Goal: Task Accomplishment & Management: Manage account settings

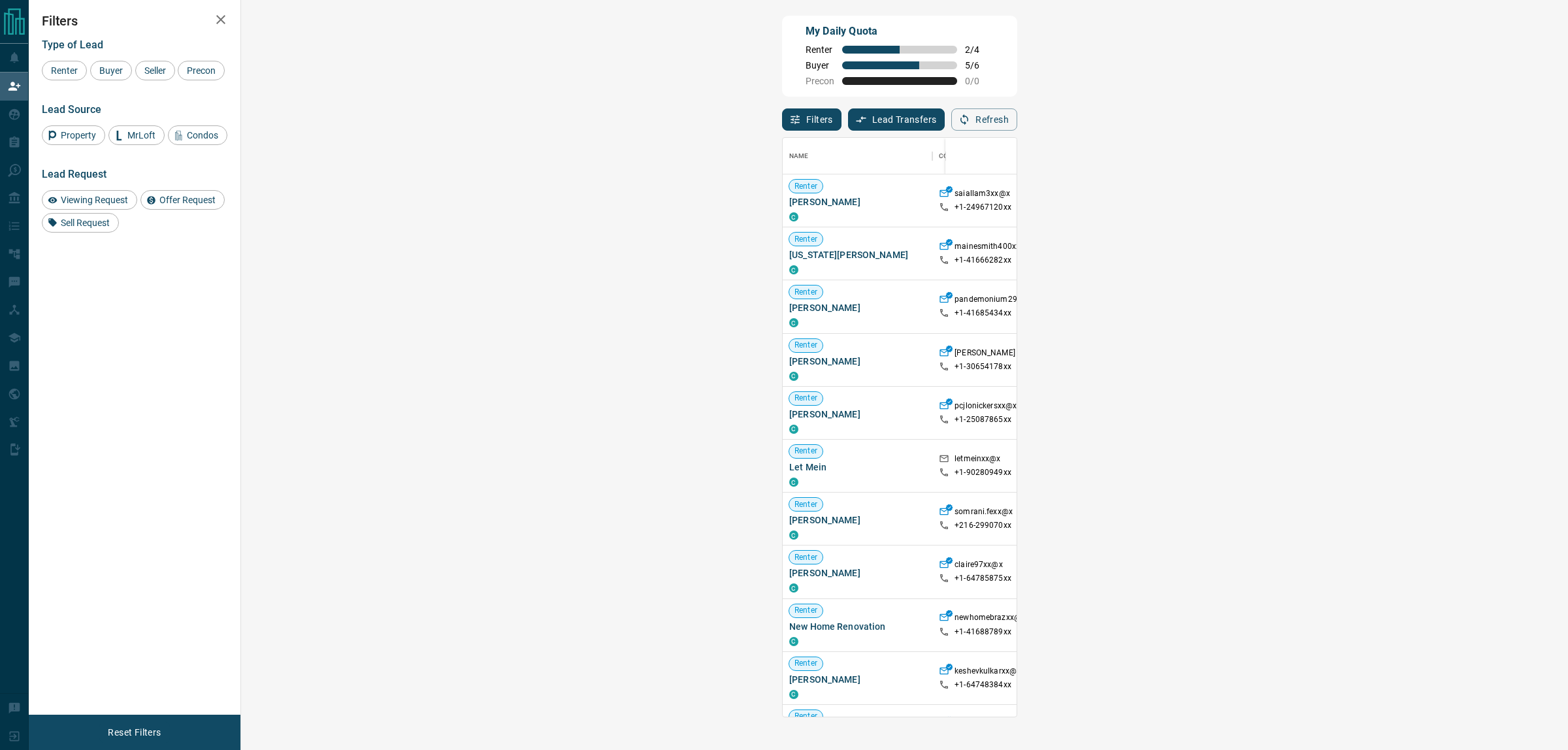
scroll to position [566, 1286]
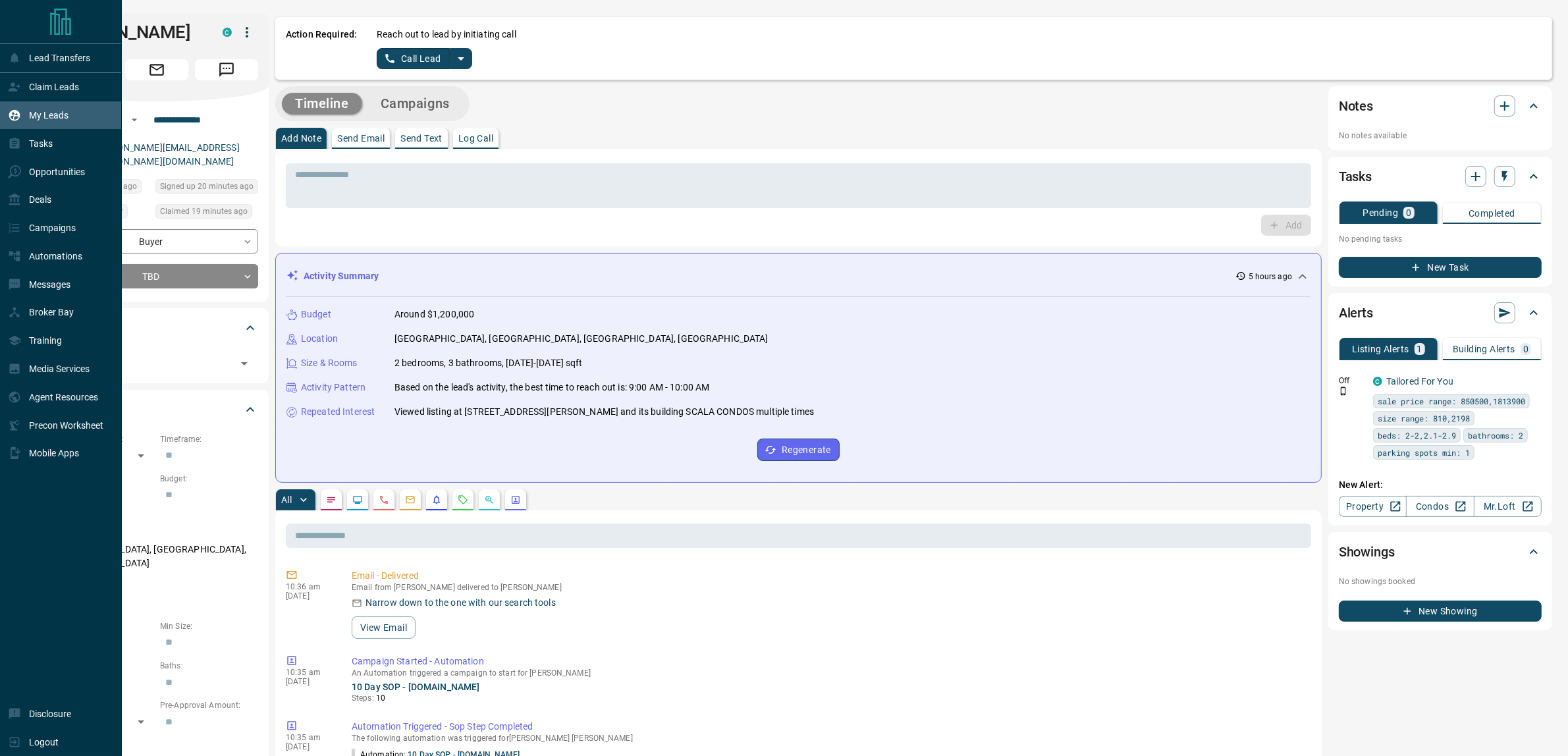
click at [33, 112] on p "My Leads" at bounding box center [48, 115] width 39 height 11
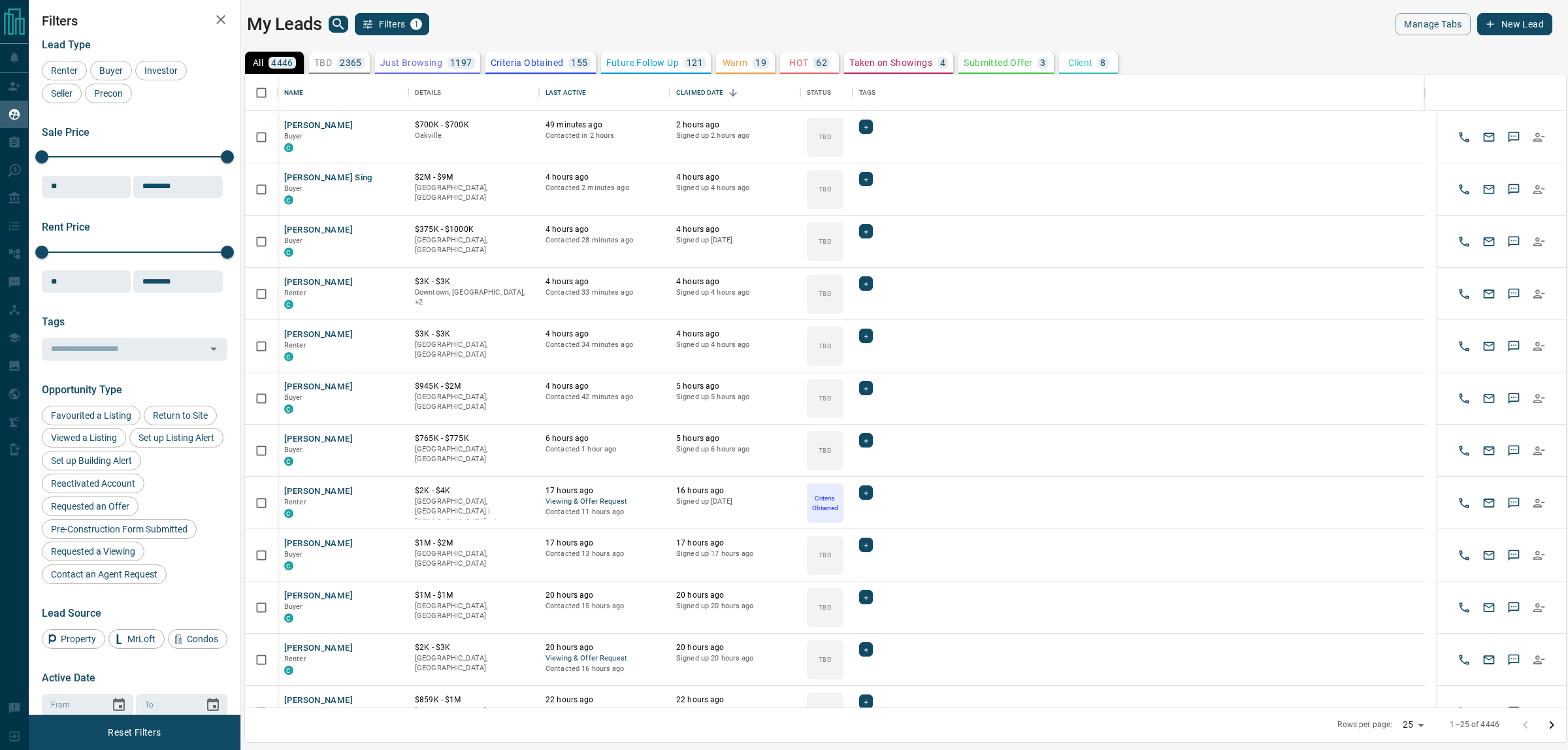
scroll to position [621, 1308]
click at [334, 24] on icon "search button" at bounding box center [338, 24] width 15 height 15
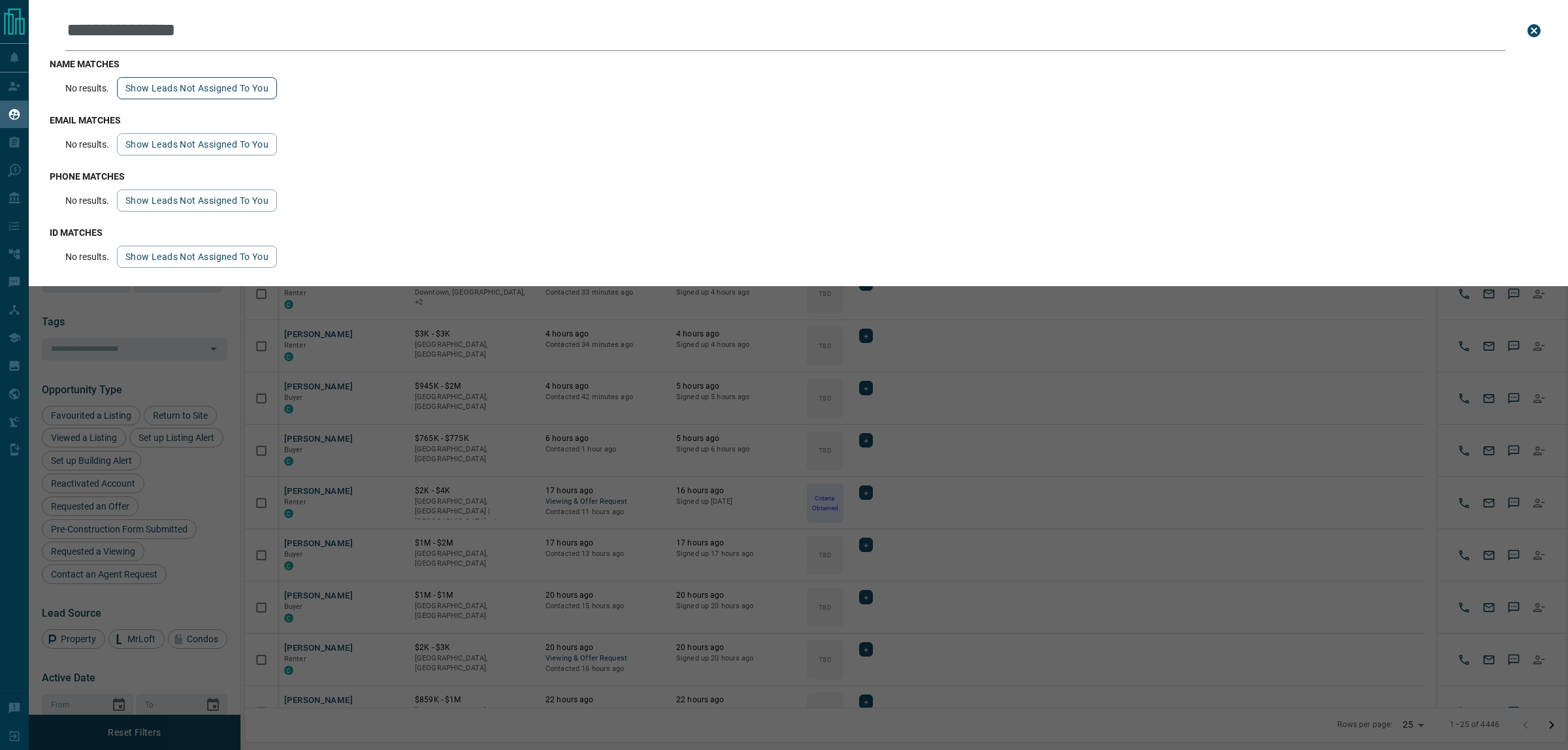
type input "**********"
click at [178, 90] on button "Show leads not assigned to you" at bounding box center [197, 88] width 160 height 22
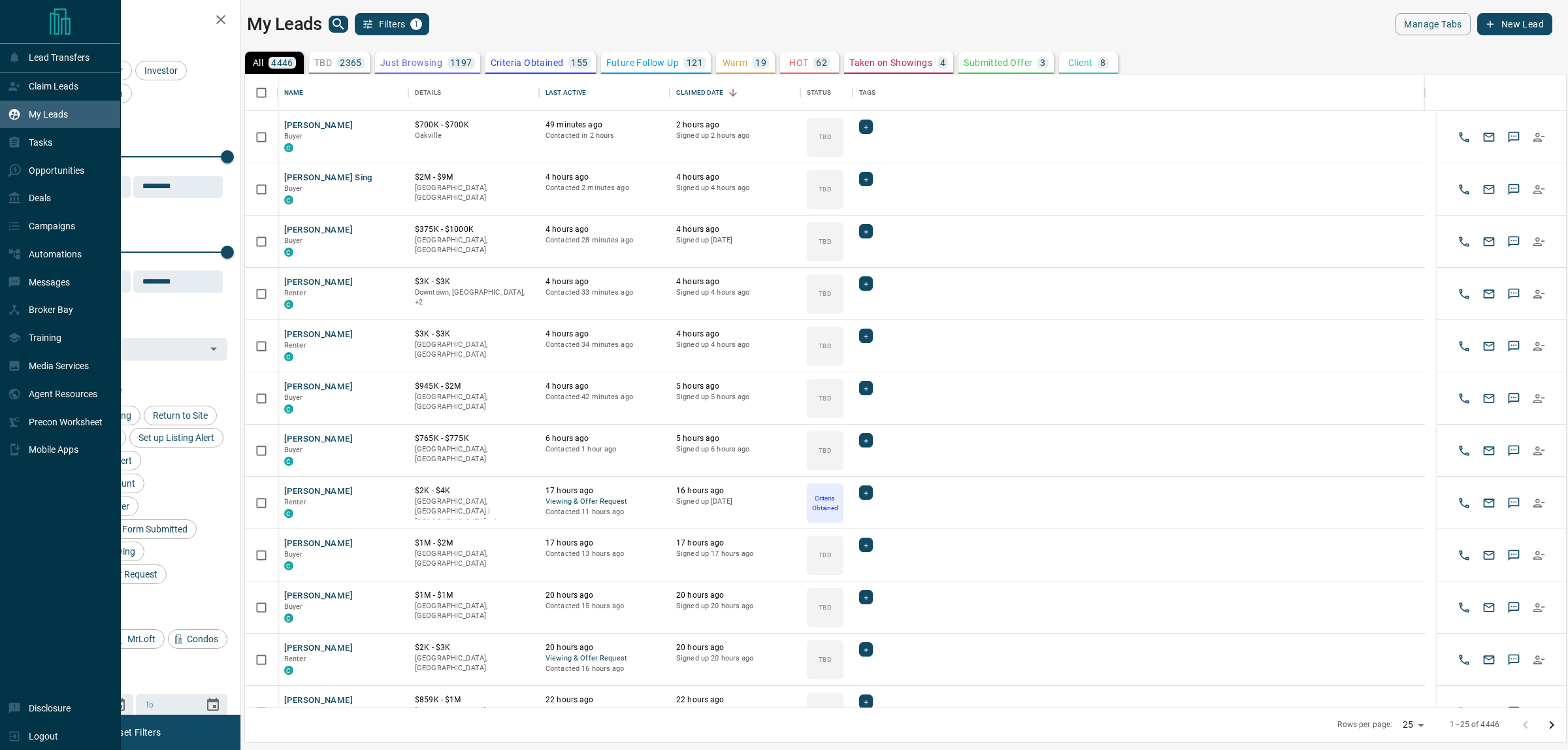
click at [58, 23] on icon "Main Page" at bounding box center [60, 21] width 21 height 26
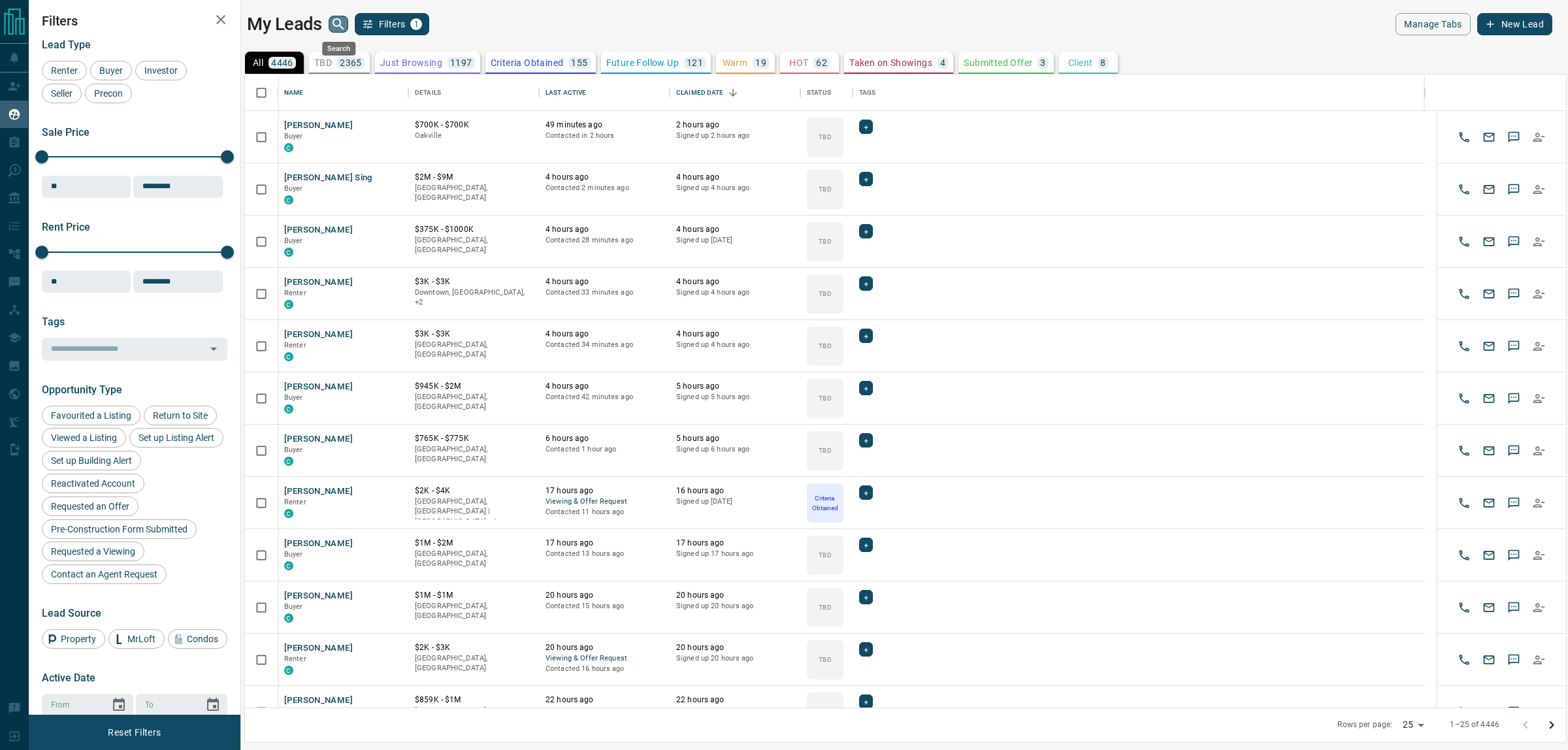
click at [345, 27] on icon "search button" at bounding box center [338, 24] width 15 height 15
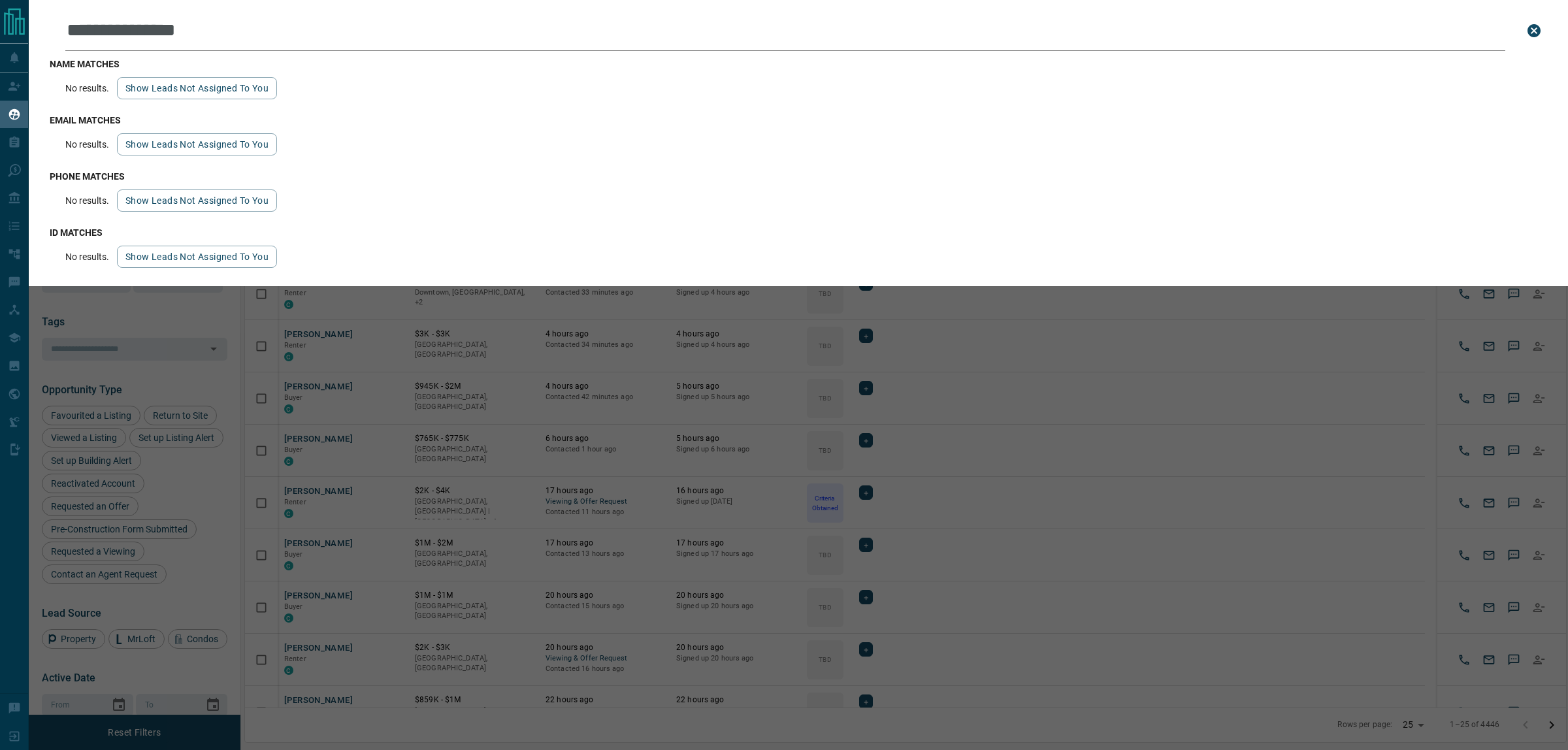
type input "**********"
click at [185, 101] on div "name matches No results. Show leads not assigned to you" at bounding box center [798, 79] width 1497 height 56
click at [190, 90] on button "Show leads not assigned to you" at bounding box center [197, 88] width 160 height 22
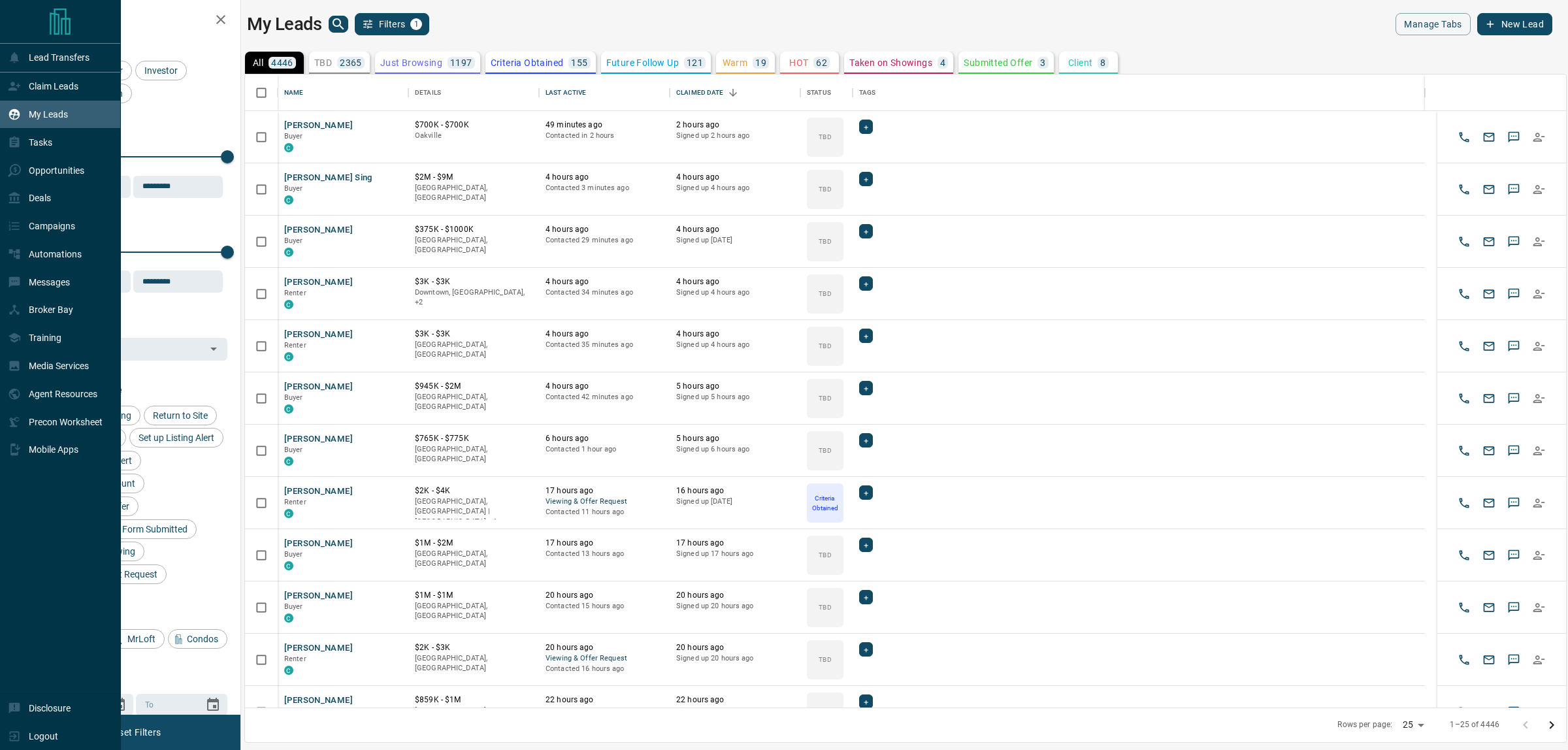
click at [51, 114] on p "My Leads" at bounding box center [48, 114] width 39 height 11
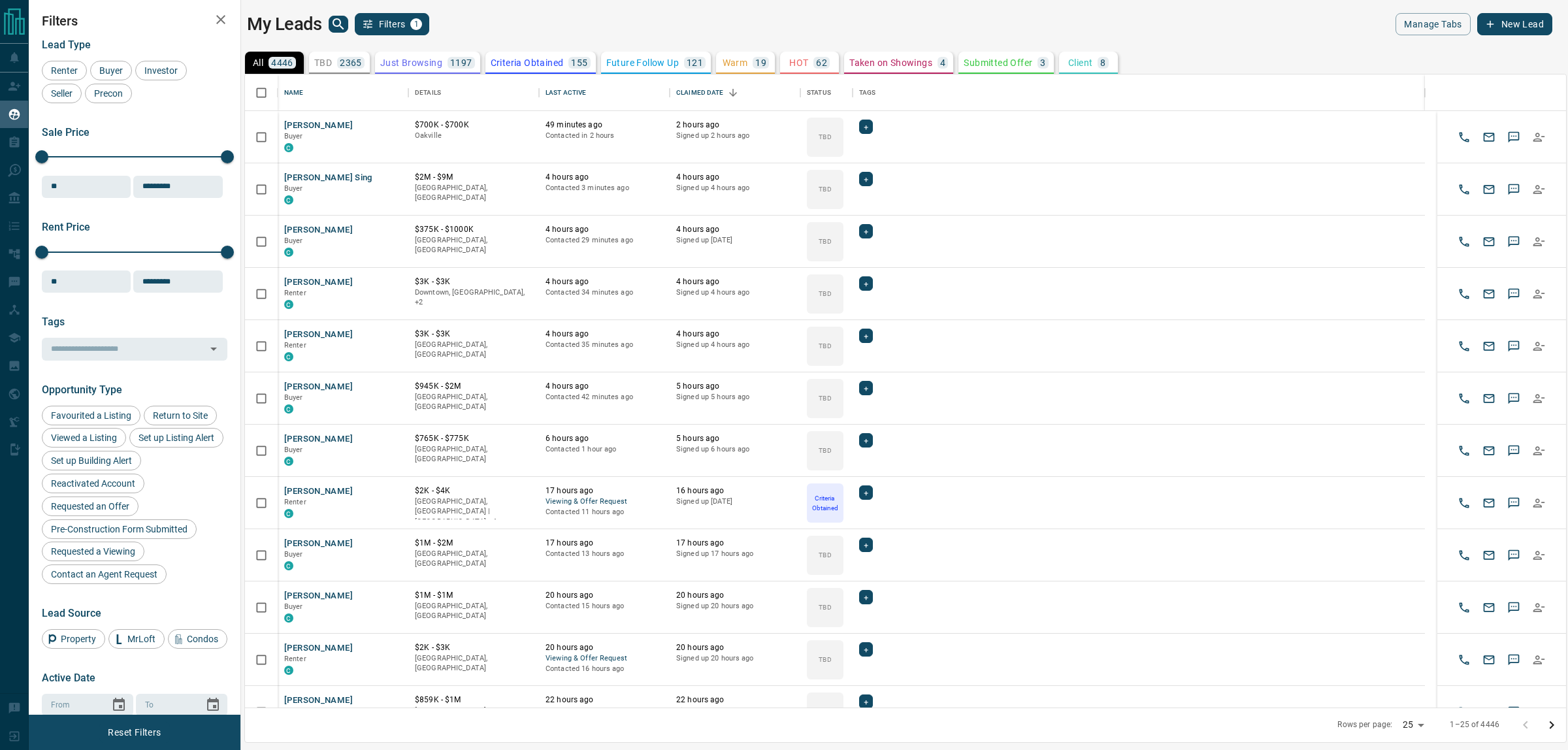
click at [343, 28] on icon "search button" at bounding box center [338, 24] width 11 height 11
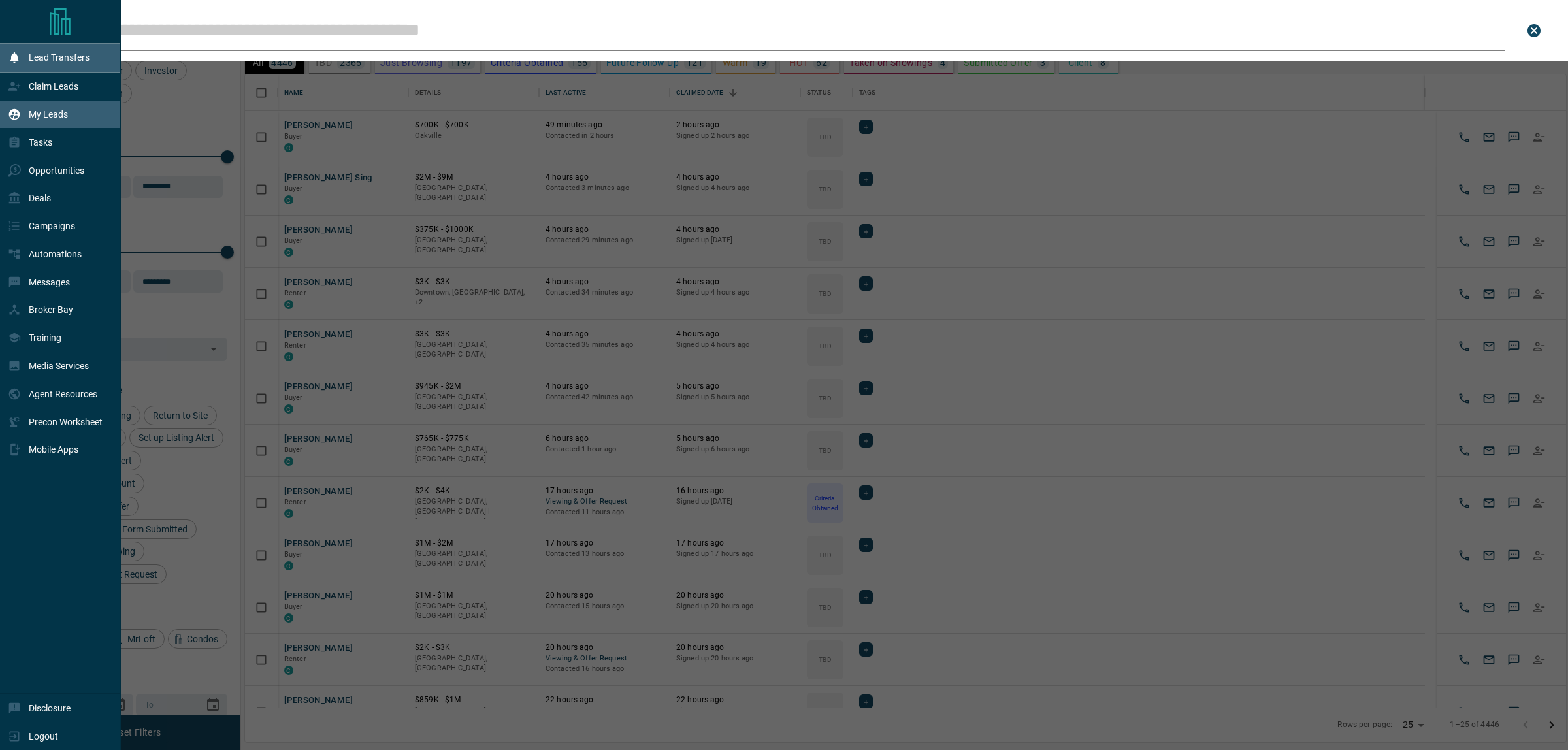
click at [56, 63] on p "Lead Transfers" at bounding box center [59, 57] width 61 height 11
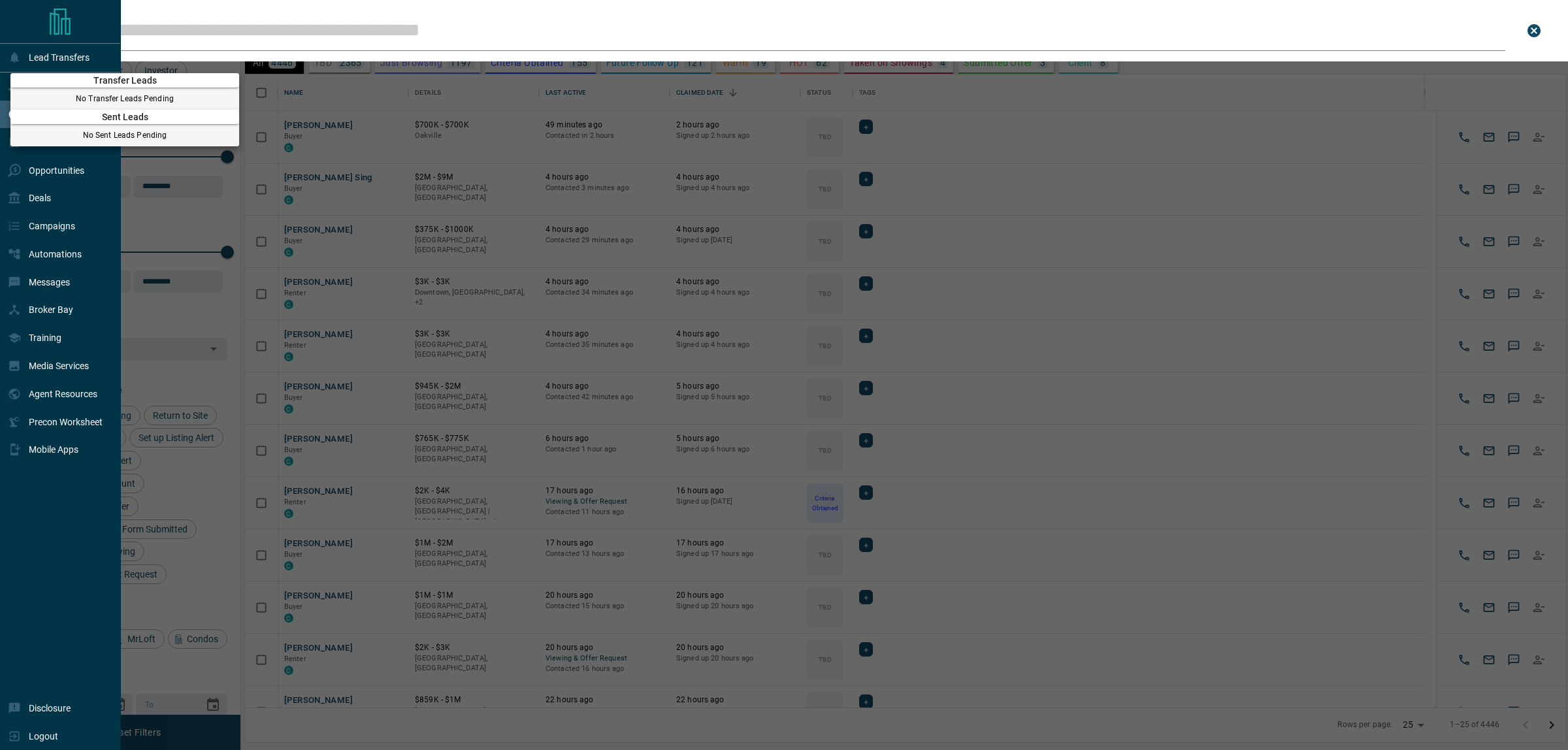
click at [11, 44] on div at bounding box center [784, 375] width 1568 height 750
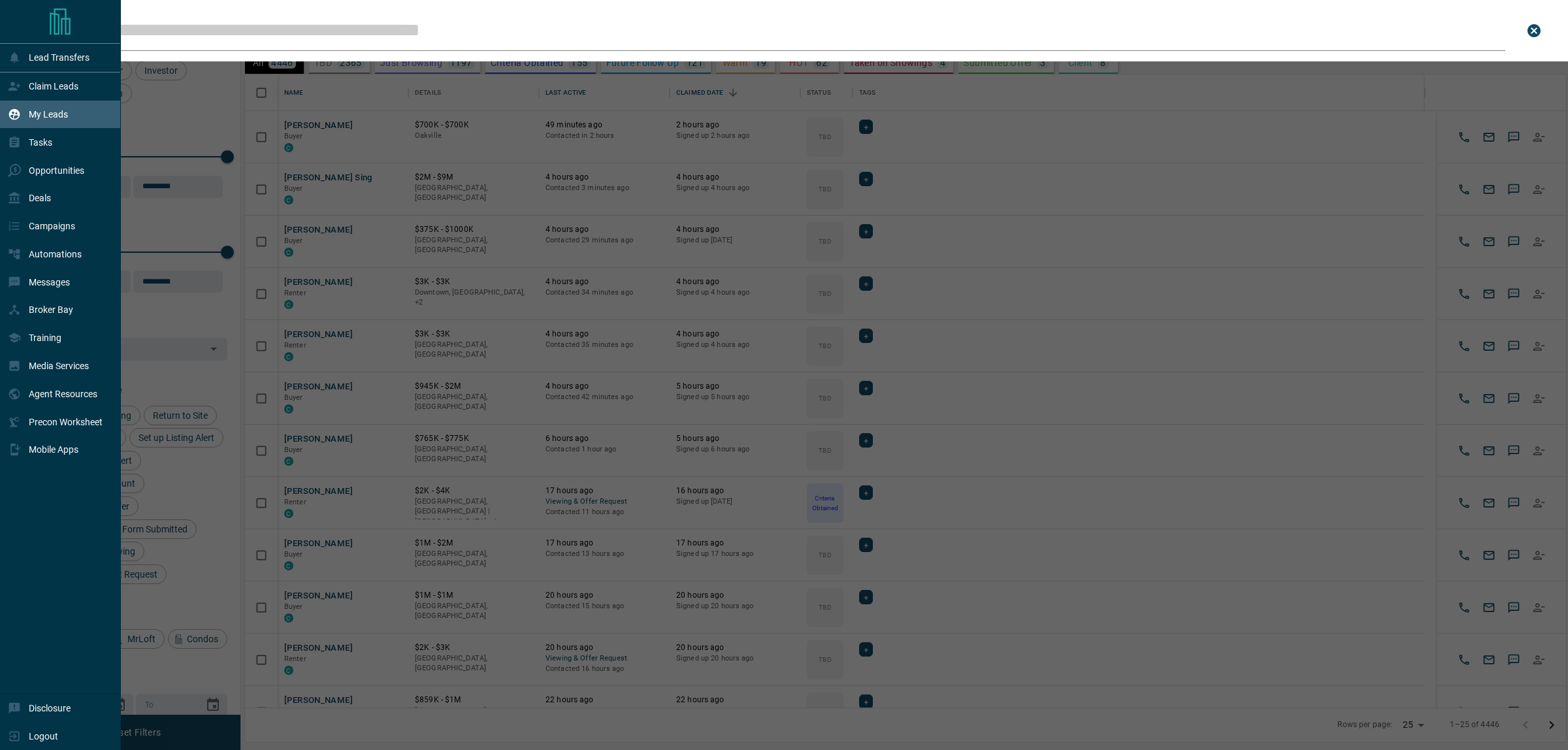
click at [234, 33] on input "Leads Search Bar" at bounding box center [785, 31] width 1440 height 41
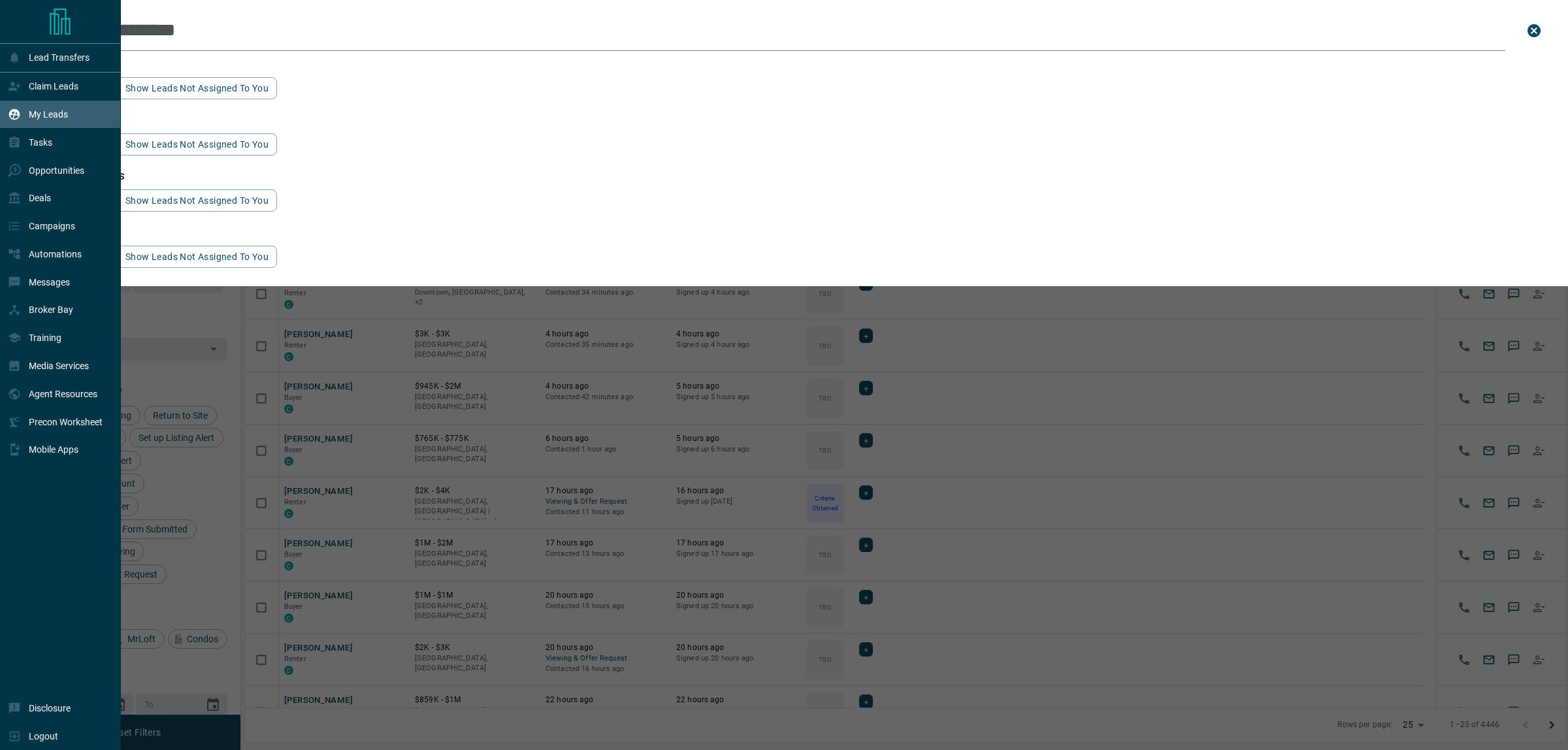
type input "**********"
click at [328, 162] on div "email matches No results. Show leads not assigned to you" at bounding box center [798, 135] width 1497 height 56
click at [213, 88] on button "Show leads not assigned to you" at bounding box center [197, 88] width 160 height 22
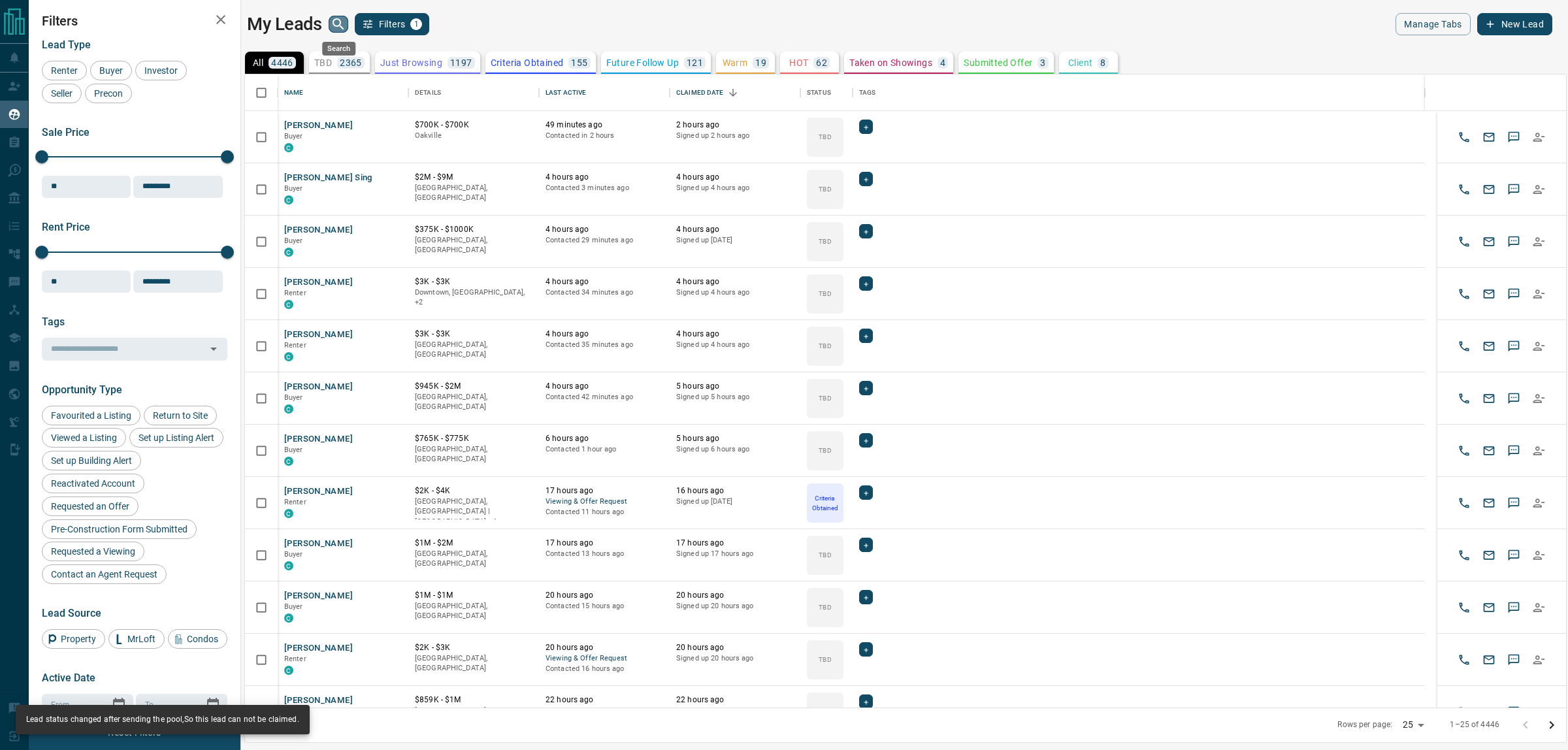
click at [337, 21] on icon "search button" at bounding box center [338, 24] width 15 height 15
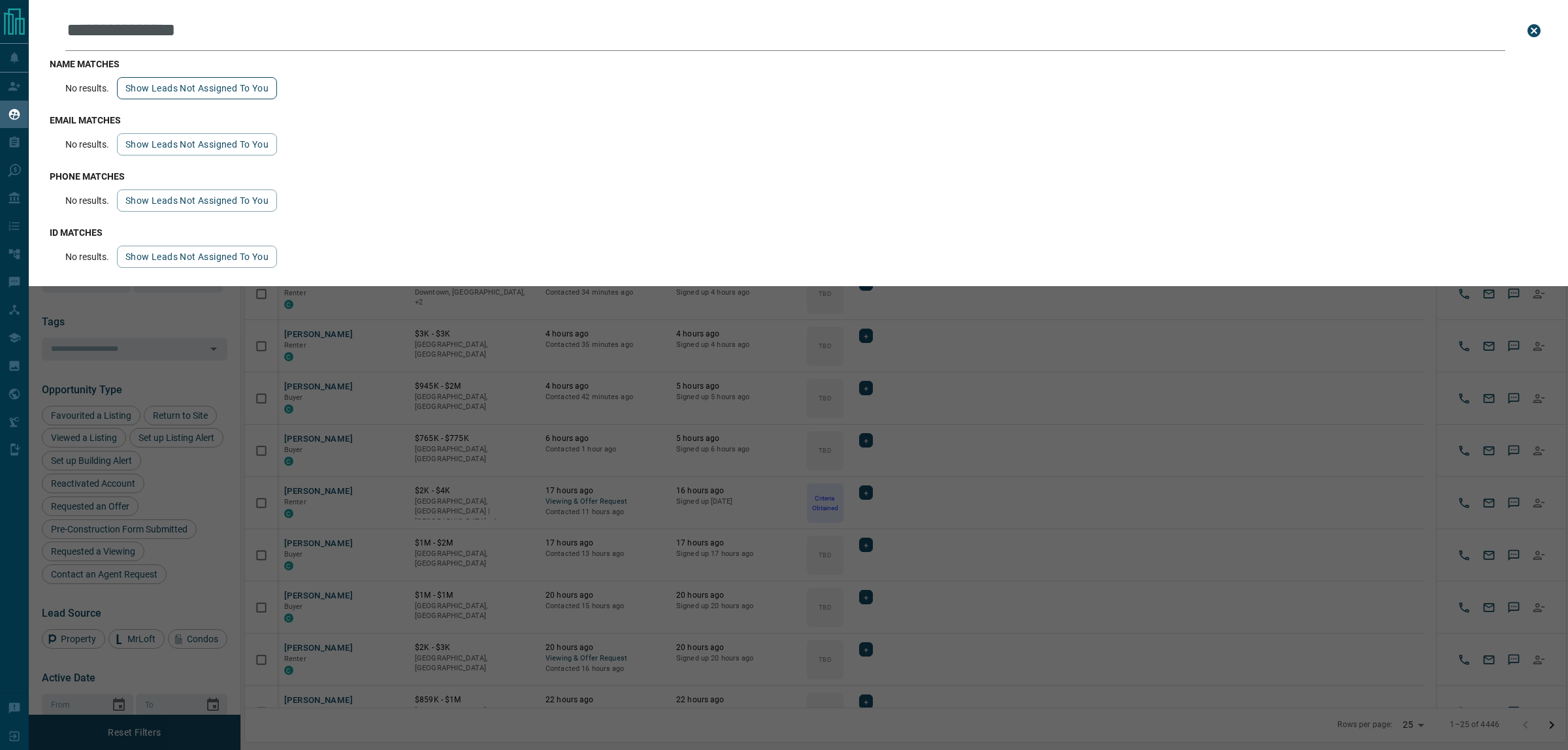
type input "**********"
click at [220, 89] on button "Show leads not assigned to you" at bounding box center [197, 88] width 160 height 22
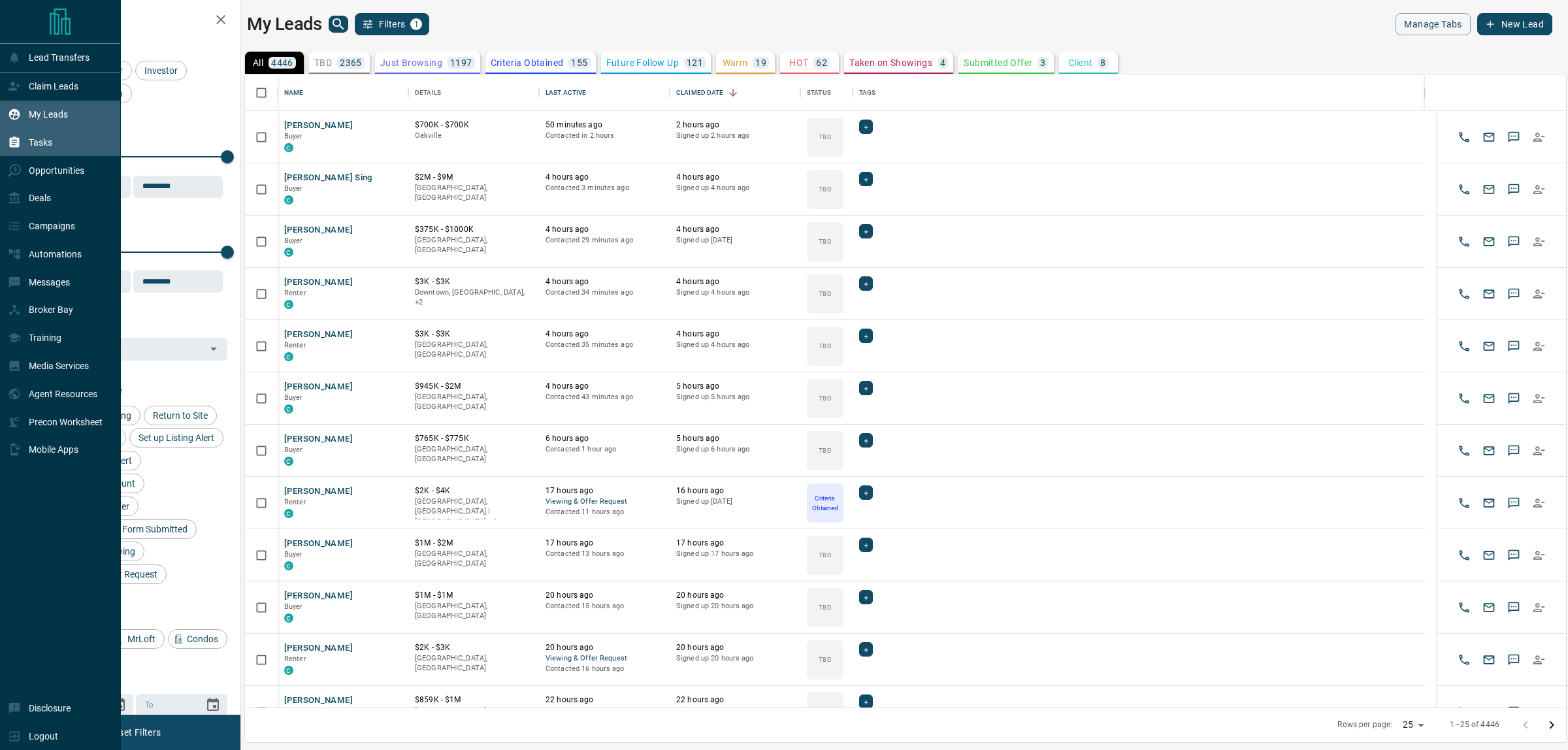
click at [8, 141] on icon at bounding box center [15, 143] width 13 height 13
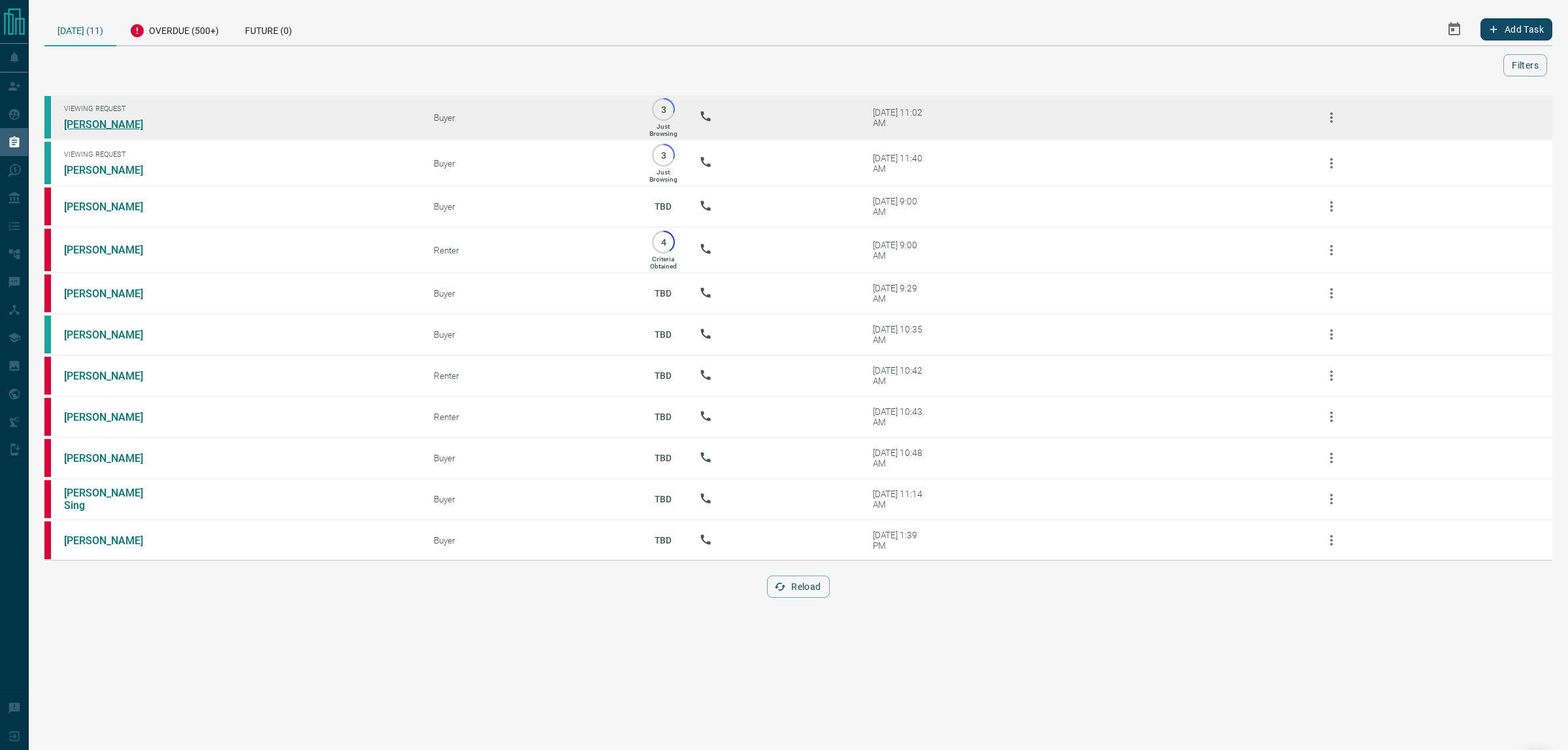
click at [114, 118] on link "[PERSON_NAME]" at bounding box center [113, 124] width 98 height 12
